Goal: Transaction & Acquisition: Book appointment/travel/reservation

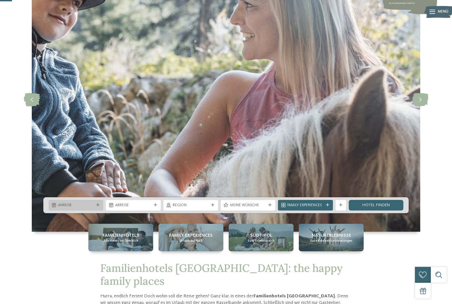
click at [63, 210] on div "Anreise" at bounding box center [76, 205] width 55 height 11
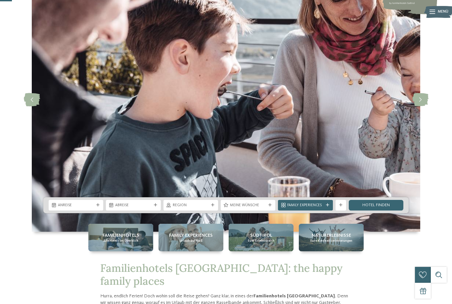
click at [152, 129] on img at bounding box center [226, 100] width 389 height 264
click at [100, 210] on div "Anreise" at bounding box center [76, 205] width 55 height 11
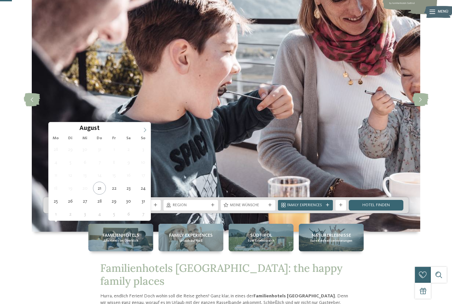
click at [149, 130] on span at bounding box center [144, 127] width 11 height 11
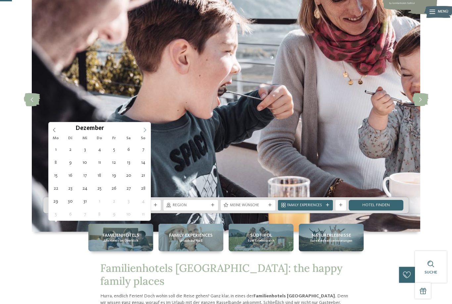
type input "****"
click at [149, 130] on span at bounding box center [144, 127] width 11 height 11
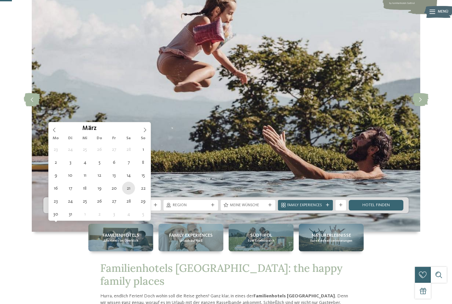
type div "21.03.2026"
type input "****"
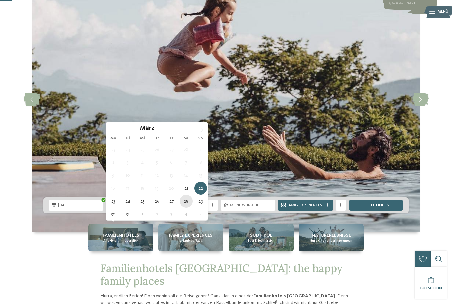
type div "28.03.2026"
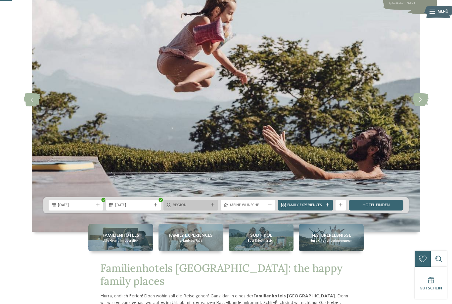
click at [205, 208] on span "Region" at bounding box center [191, 205] width 36 height 5
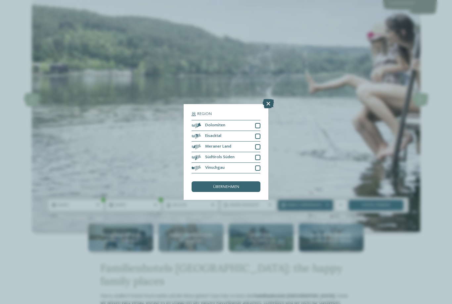
click at [268, 99] on icon at bounding box center [268, 103] width 11 height 9
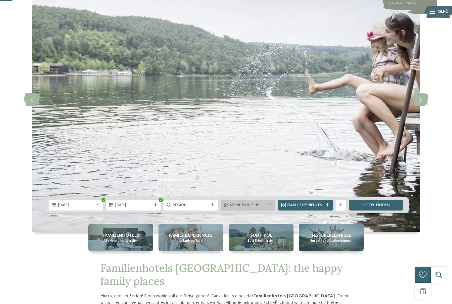
click at [254, 210] on div "Meine Wünsche" at bounding box center [248, 205] width 55 height 11
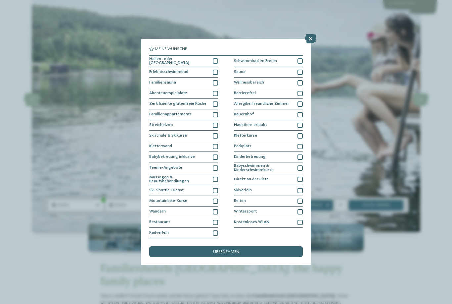
click at [51, 251] on div "Familienhotels Alle Hotels im Überblick Family Experiences Urlaub auf Maß Südti…" at bounding box center [226, 237] width 360 height 27
click at [308, 34] on icon at bounding box center [310, 38] width 11 height 9
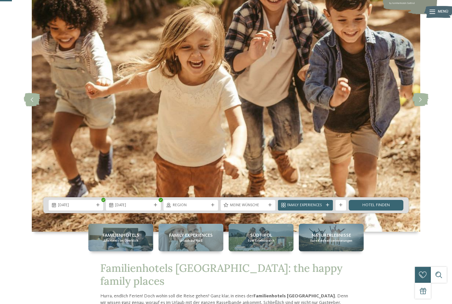
click at [352, 231] on img at bounding box center [226, 100] width 389 height 264
click at [326, 210] on div "Family Experiences" at bounding box center [305, 205] width 55 height 11
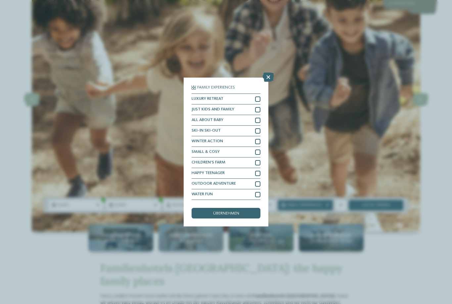
click at [50, 251] on div "Familienhotels Alle Hotels im Überblick Family Experiences Urlaub auf Maß Südti…" at bounding box center [226, 237] width 360 height 27
click at [266, 73] on icon at bounding box center [268, 77] width 11 height 9
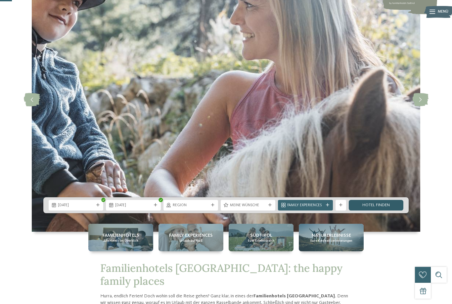
click at [384, 210] on link "Hotel finden" at bounding box center [376, 205] width 55 height 11
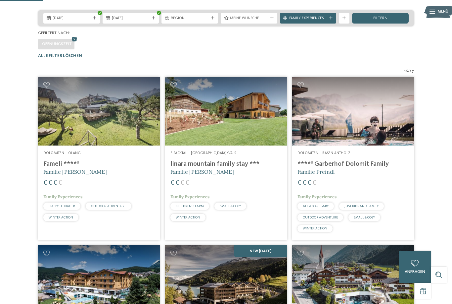
scroll to position [116, 0]
